Goal: Find specific page/section: Find specific page/section

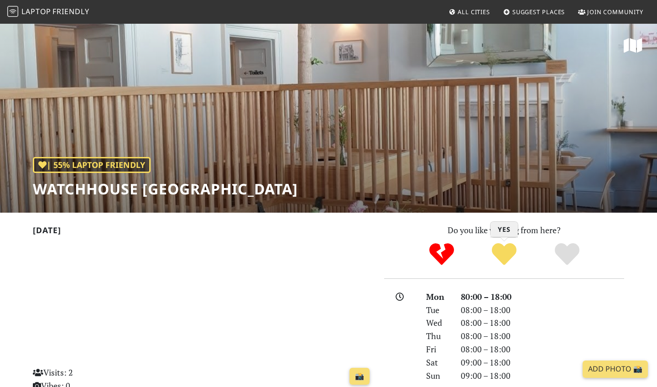
click at [513, 258] on icon "Yes" at bounding box center [504, 254] width 25 height 25
click at [28, 14] on span "Laptop" at bounding box center [36, 11] width 30 height 10
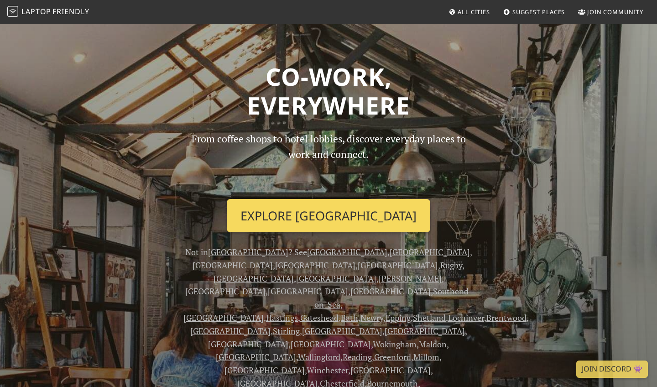
click at [327, 218] on link "Explore London" at bounding box center [328, 216] width 203 height 34
click at [335, 211] on link "Explore London" at bounding box center [328, 216] width 203 height 34
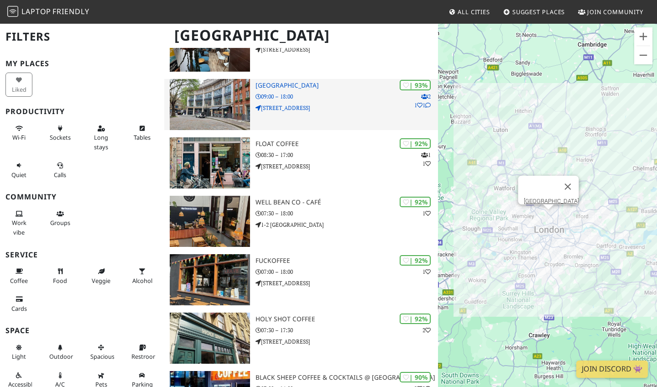
scroll to position [364, 0]
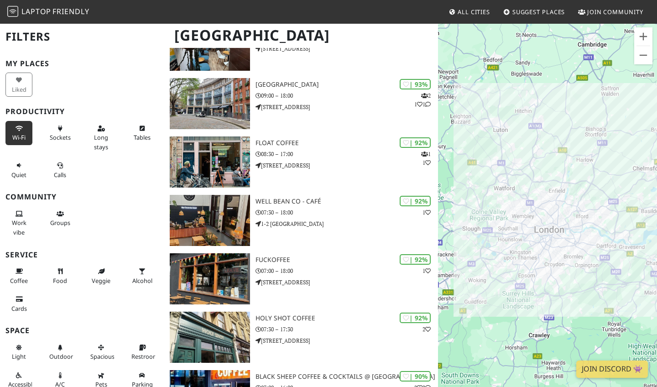
click at [21, 130] on icon at bounding box center [19, 129] width 7 height 6
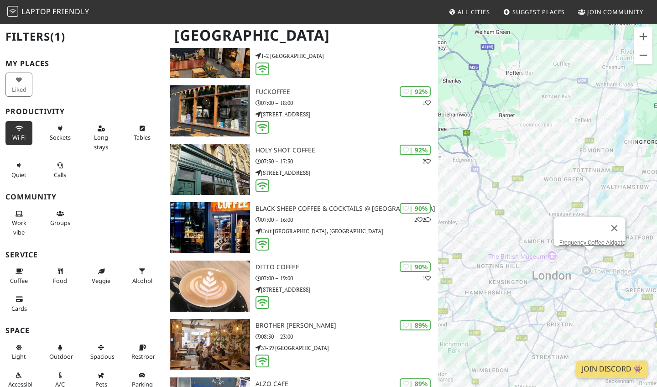
scroll to position [431, 0]
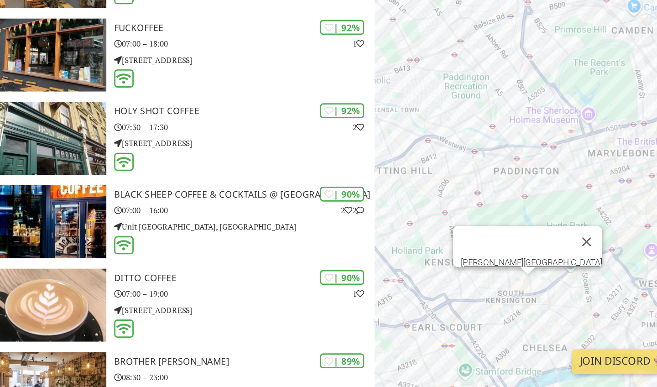
click at [438, 200] on div "To navigate, press the arrow keys. [PERSON_NAME][GEOGRAPHIC_DATA]" at bounding box center [547, 216] width 219 height 387
click at [438, 196] on div "To navigate, press the arrow keys. [PERSON_NAME][GEOGRAPHIC_DATA] [PERSON_NAME]…" at bounding box center [547, 216] width 219 height 387
click at [499, 296] on link "[PERSON_NAME][GEOGRAPHIC_DATA]" at bounding box center [548, 299] width 99 height 7
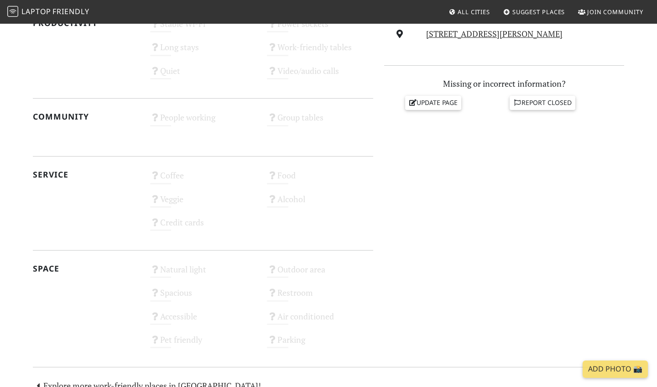
scroll to position [368, 0]
